Goal: Information Seeking & Learning: Learn about a topic

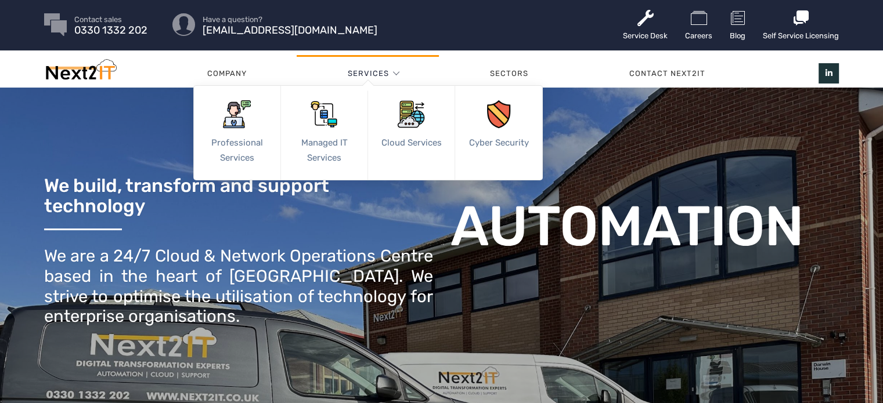
click at [399, 74] on li "Services Professional Services Structured Cabling Information Systems Audit Sta…" at bounding box center [368, 73] width 142 height 35
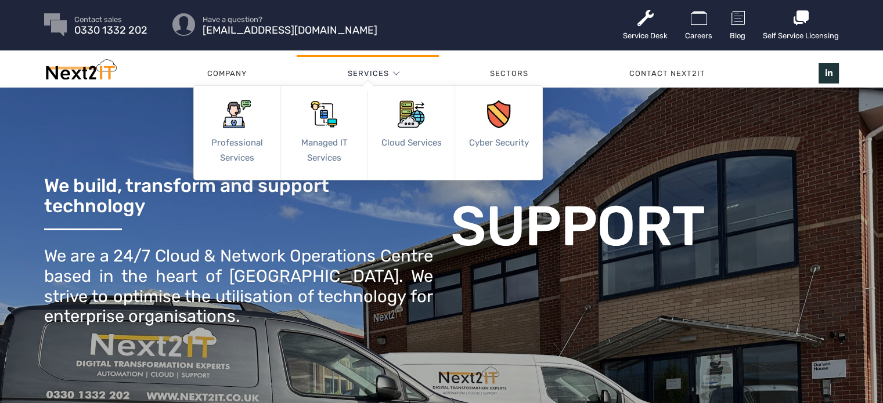
click at [376, 76] on link "Services" at bounding box center [367, 73] width 41 height 35
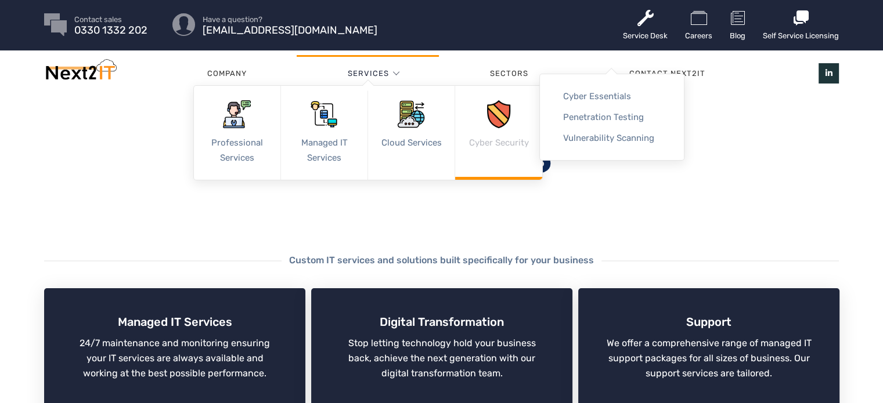
click at [518, 116] on link "Cyber Security" at bounding box center [498, 133] width 87 height 94
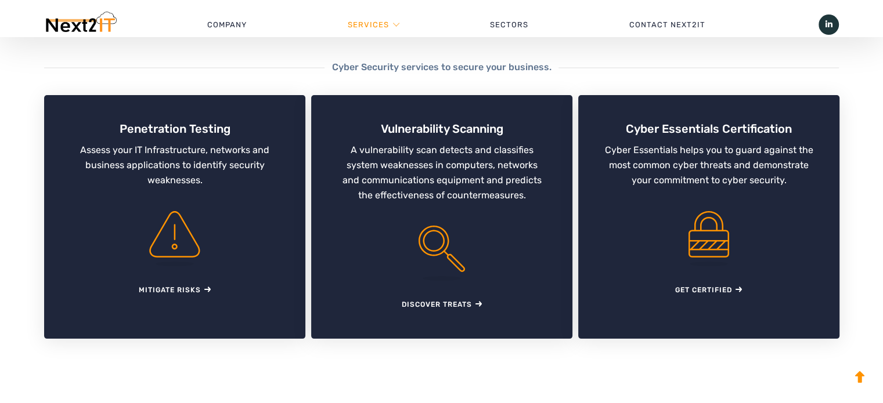
scroll to position [196, 0]
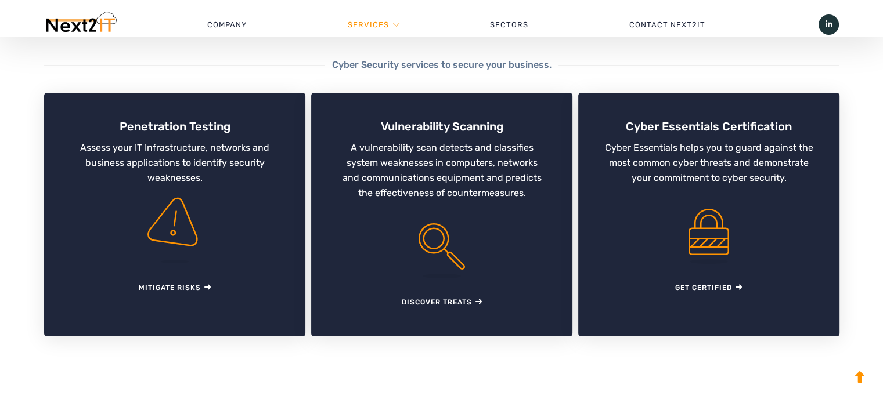
click at [175, 222] on icon at bounding box center [174, 220] width 57 height 53
click at [172, 129] on h4 "Penetration Testing" at bounding box center [174, 127] width 209 height 16
click at [193, 289] on link "Mitigate Risks" at bounding box center [175, 287] width 73 height 17
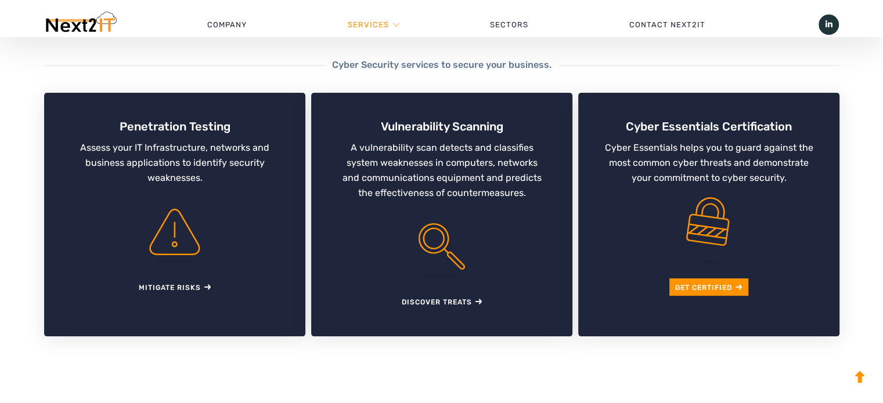
click at [731, 284] on link "Get Certified" at bounding box center [708, 287] width 67 height 17
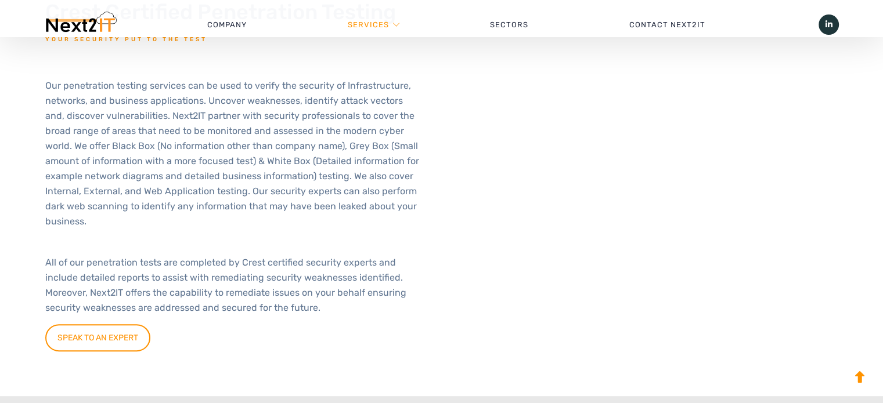
scroll to position [399, 0]
